Goal: Find specific page/section: Find specific page/section

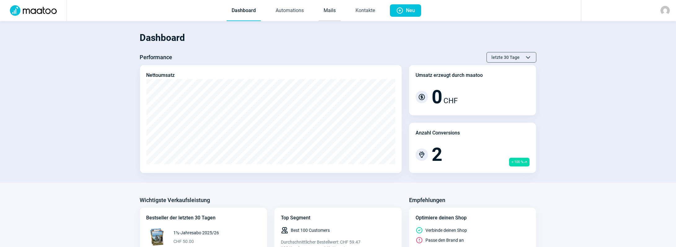
click at [327, 12] on link "Mails" at bounding box center [330, 11] width 22 height 20
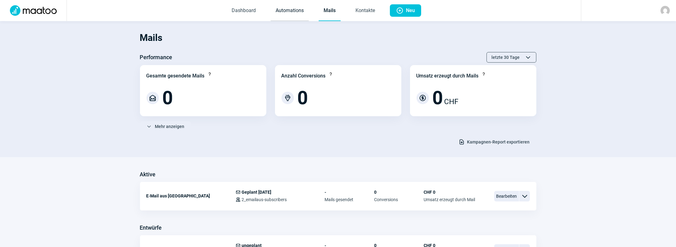
click at [286, 10] on link "Automations" at bounding box center [290, 11] width 38 height 20
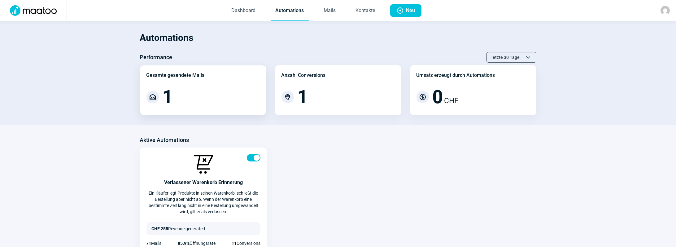
click at [152, 94] on span "MailOpen icon" at bounding box center [152, 96] width 7 height 7
click at [174, 93] on div "1" at bounding box center [169, 97] width 12 height 19
click at [181, 72] on div "Gesamte gesendete Mails" at bounding box center [175, 75] width 58 height 7
click at [167, 94] on span "1" at bounding box center [168, 97] width 11 height 19
click at [324, 11] on link "Mails" at bounding box center [330, 11] width 22 height 20
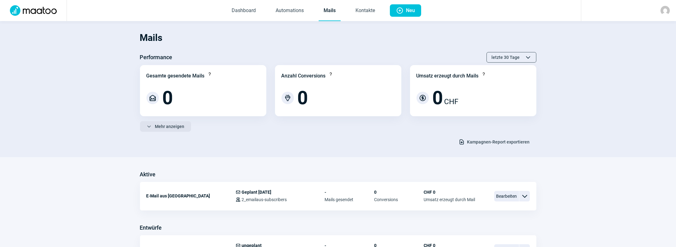
click at [149, 126] on span "ChevronDown icon" at bounding box center [148, 126] width 5 height 5
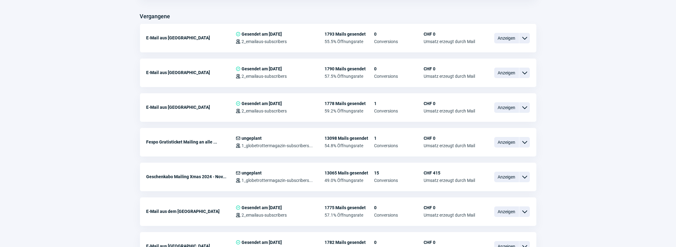
scroll to position [471, 0]
